Goal: Task Accomplishment & Management: Manage account settings

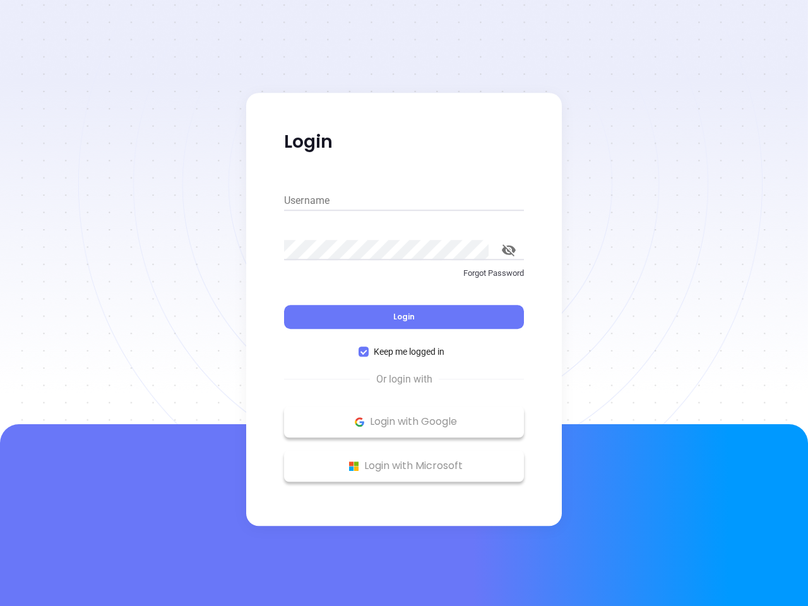
click at [404, 303] on div "Login" at bounding box center [404, 309] width 240 height 39
click at [404, 201] on input "Username" at bounding box center [404, 201] width 240 height 20
click at [509, 250] on icon "toggle password visibility" at bounding box center [509, 250] width 14 height 12
click at [404, 317] on span "Login" at bounding box center [403, 316] width 21 height 11
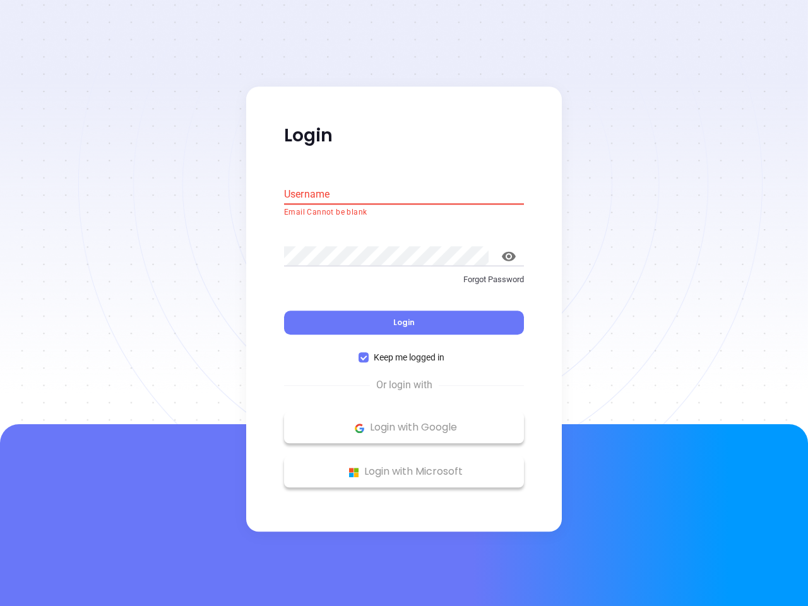
click at [404, 351] on span "Keep me logged in" at bounding box center [409, 358] width 81 height 14
click at [369, 353] on input "Keep me logged in" at bounding box center [363, 358] width 10 height 10
checkbox input "false"
click at [404, 422] on p "Login with Google" at bounding box center [403, 427] width 227 height 19
click at [404, 466] on p "Login with Microsoft" at bounding box center [403, 472] width 227 height 19
